Goal: Information Seeking & Learning: Learn about a topic

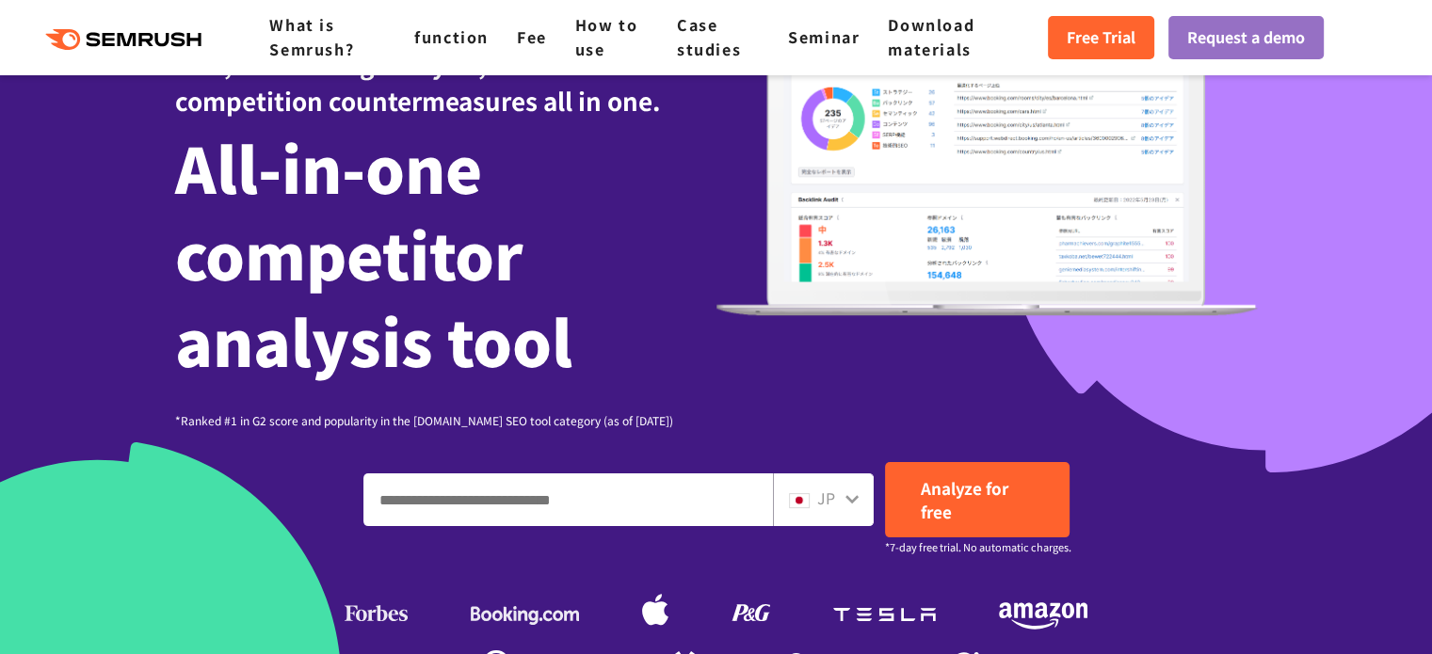
scroll to position [403, 0]
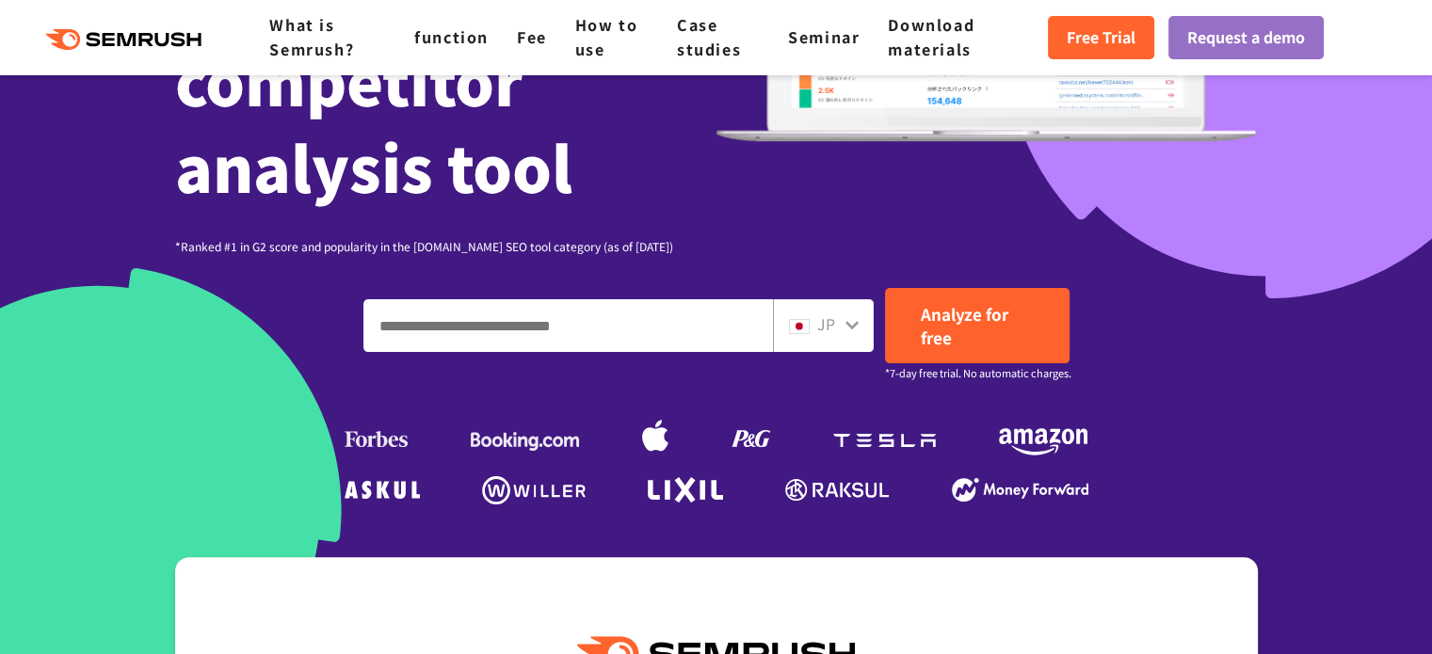
click at [549, 335] on input "Enter a domain, keyword or URL" at bounding box center [568, 325] width 408 height 51
click at [831, 333] on font "JP" at bounding box center [826, 323] width 18 height 23
click at [855, 320] on icon at bounding box center [851, 324] width 15 height 15
click at [827, 327] on font "JP" at bounding box center [826, 323] width 18 height 23
click at [855, 328] on icon at bounding box center [851, 324] width 15 height 15
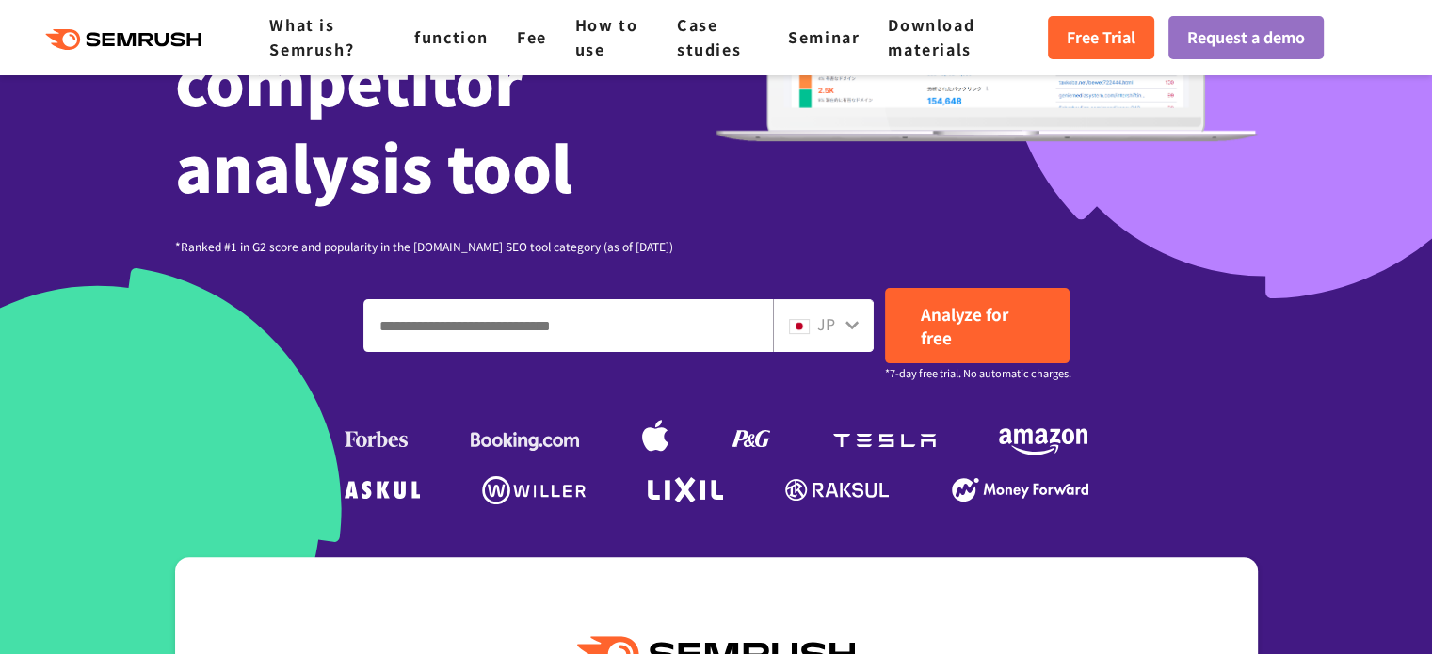
click at [586, 348] on input "Enter a domain, keyword or URL" at bounding box center [568, 325] width 408 height 51
type input "********"
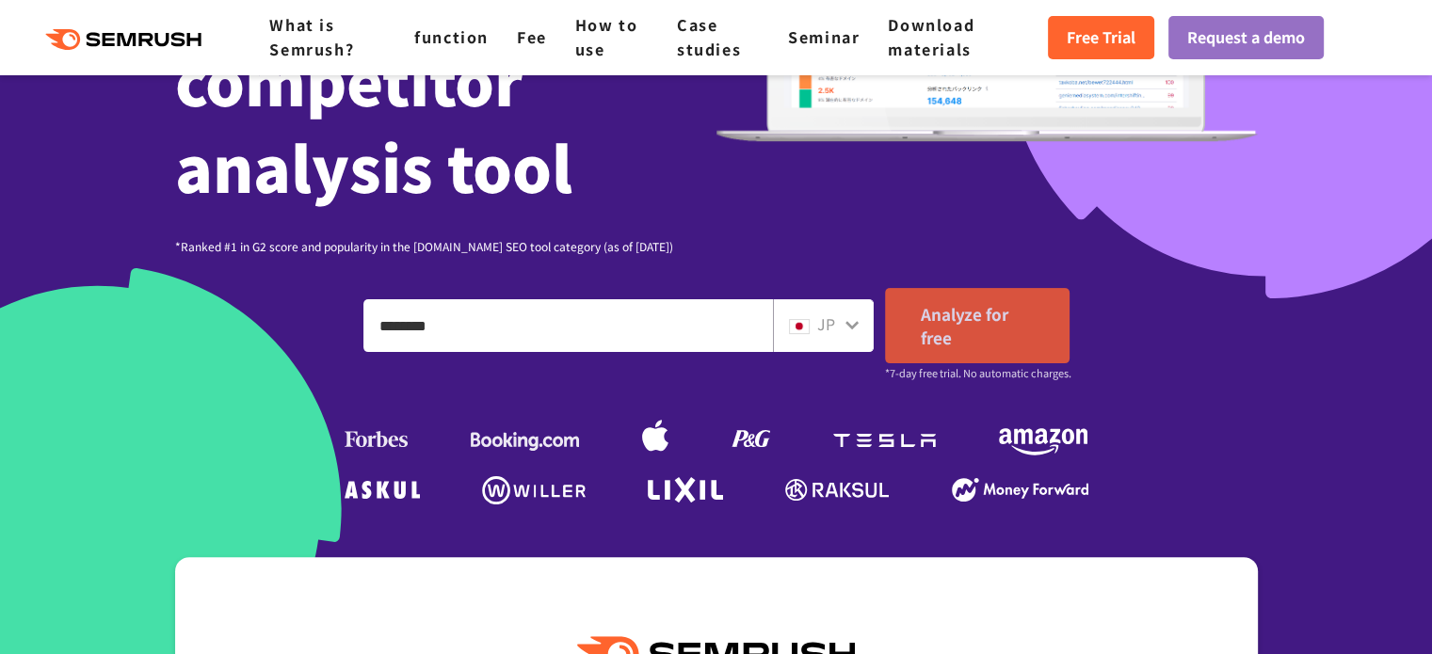
click at [951, 318] on font "Analyze for free" at bounding box center [965, 325] width 88 height 47
click at [958, 319] on font "Analyze for free" at bounding box center [965, 325] width 88 height 47
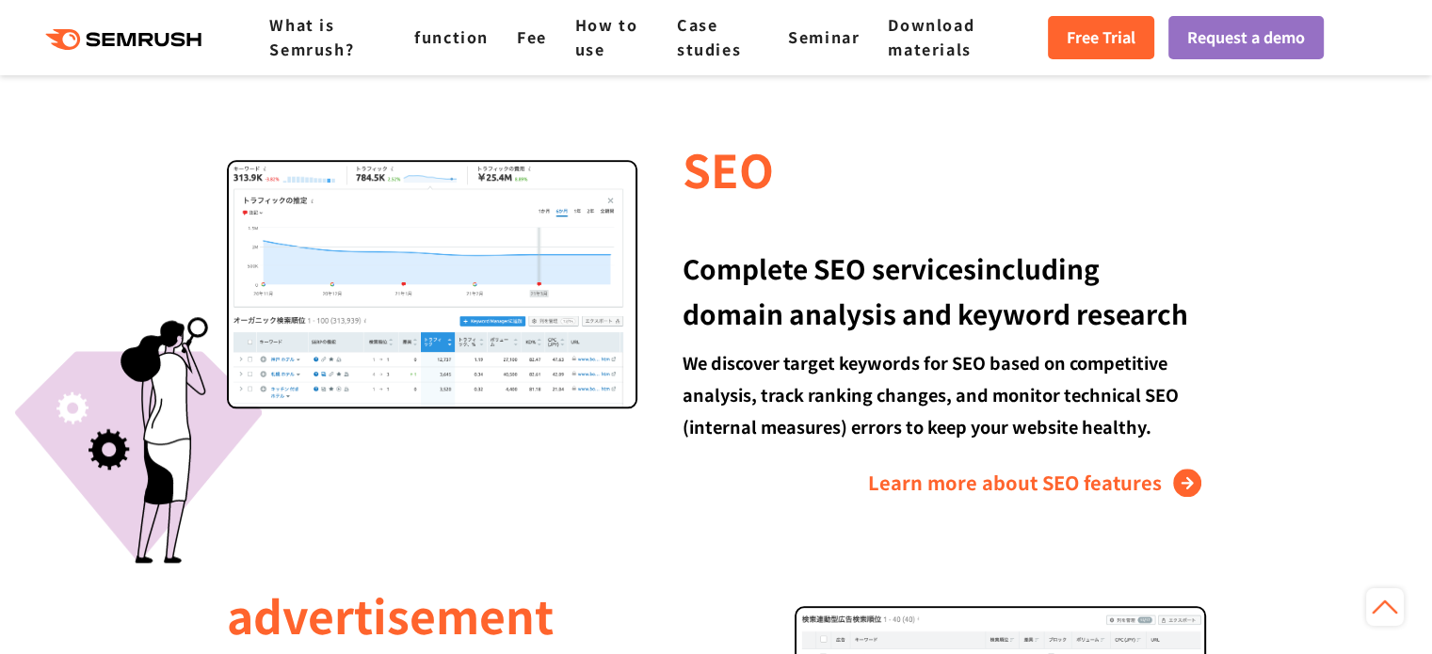
scroll to position [1999, 0]
